Goal: Task Accomplishment & Management: Manage account settings

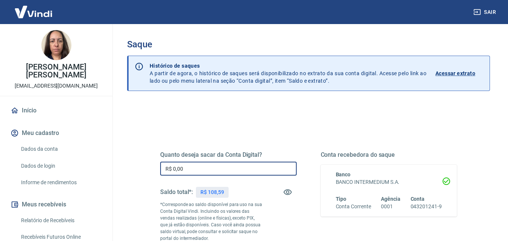
click at [222, 168] on input "R$ 0,00" at bounding box center [228, 169] width 137 height 14
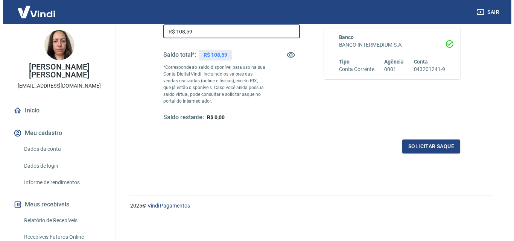
scroll to position [138, 0]
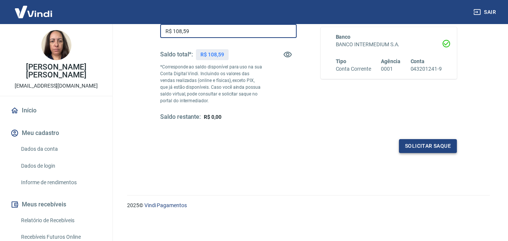
type input "R$ 108,59"
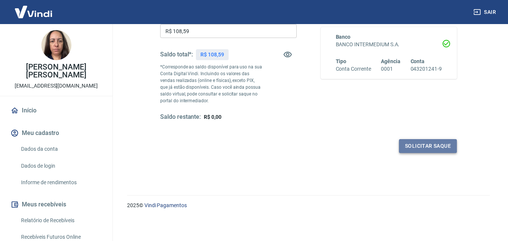
click at [432, 147] on button "Solicitar saque" at bounding box center [428, 146] width 58 height 14
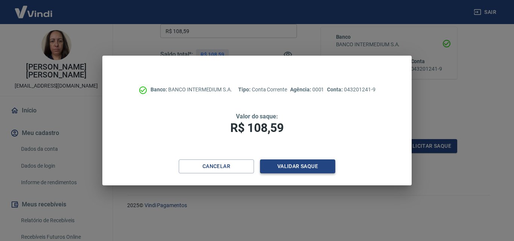
click at [307, 165] on button "Validar saque" at bounding box center [297, 167] width 75 height 14
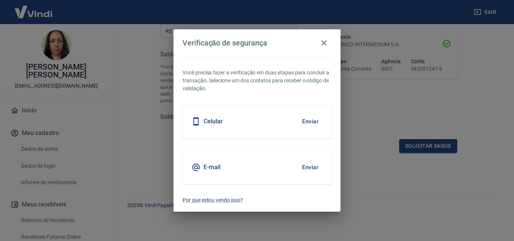
click at [313, 123] on button "Enviar" at bounding box center [310, 122] width 24 height 16
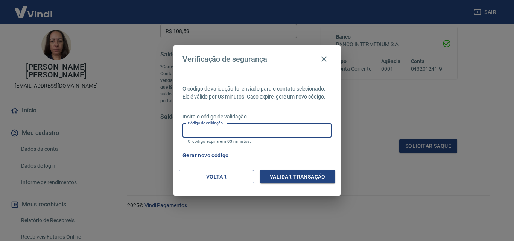
click at [219, 127] on div "Código de validação Código de validação O código expira em 03 minutos." at bounding box center [256, 134] width 149 height 20
type input "858344"
click at [304, 174] on button "Validar transação" at bounding box center [297, 177] width 75 height 14
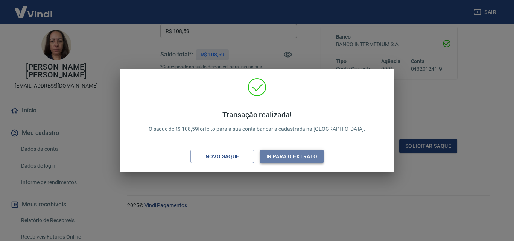
click at [303, 152] on button "Ir para o extrato" at bounding box center [292, 157] width 64 height 14
